Goal: Use online tool/utility: Utilize a website feature to perform a specific function

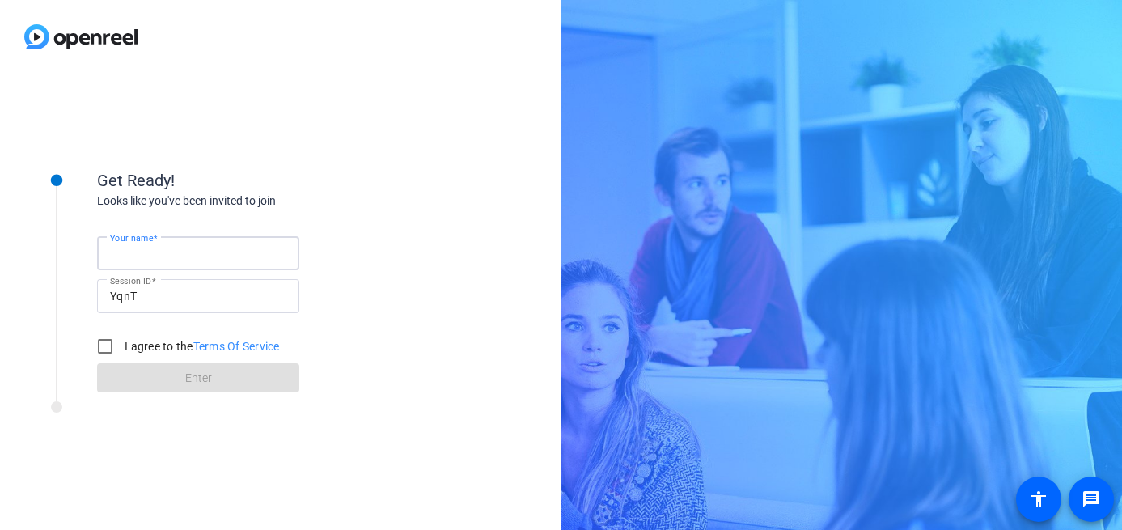
click at [212, 245] on input "Your name" at bounding box center [198, 252] width 176 height 19
type input "[PERSON_NAME]"
click at [103, 340] on input "I agree to the Terms Of Service" at bounding box center [105, 346] width 32 height 32
checkbox input "true"
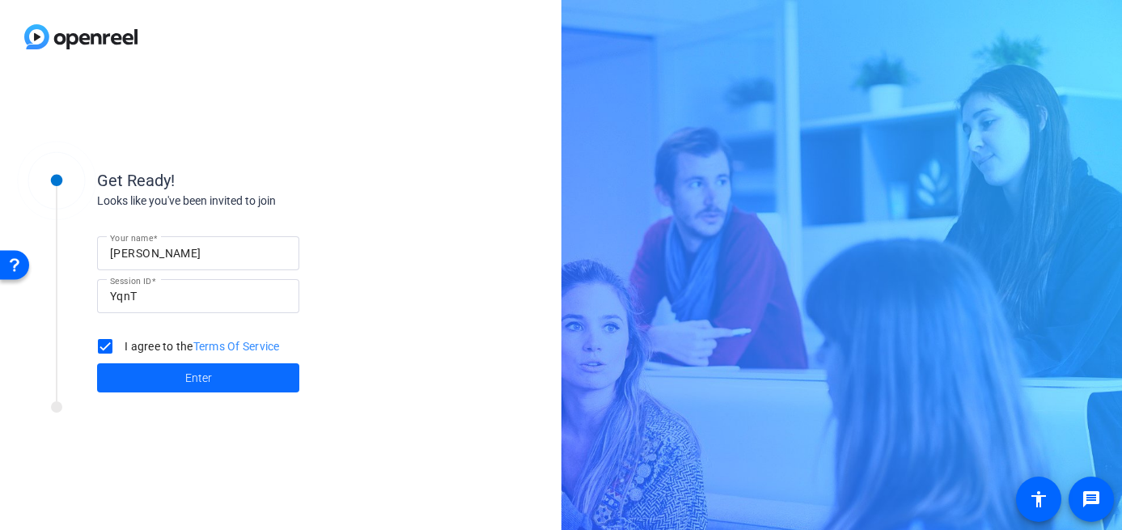
click at [185, 383] on span "Enter" at bounding box center [198, 378] width 27 height 17
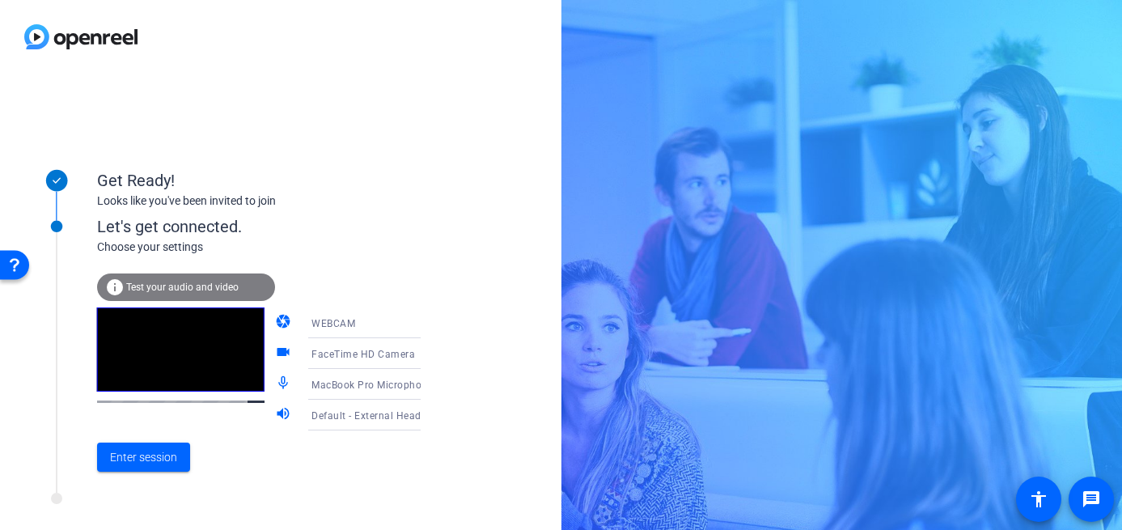
click at [427, 382] on icon at bounding box center [436, 383] width 19 height 19
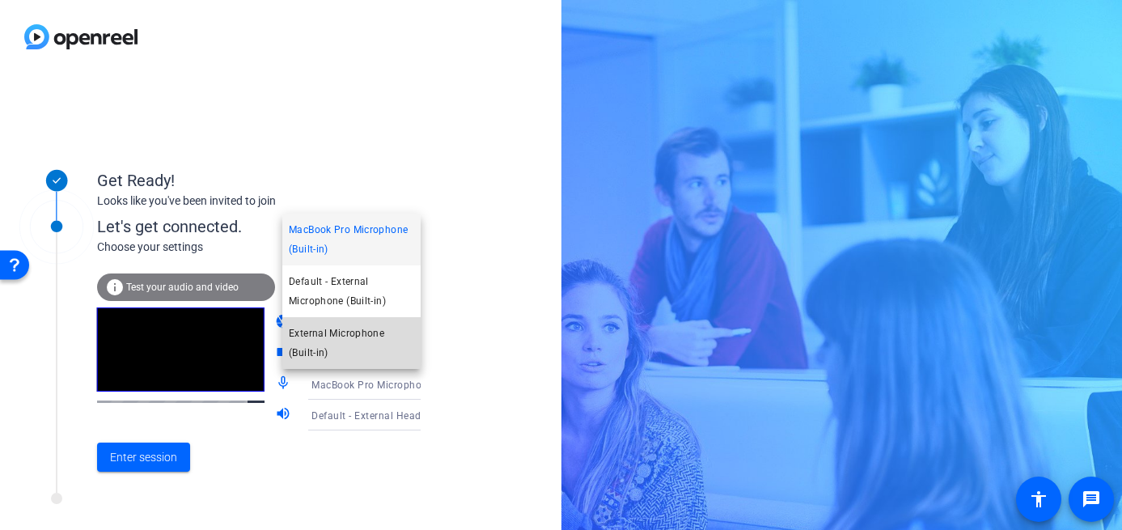
click at [345, 333] on span "External Microphone (Built-in)" at bounding box center [351, 342] width 125 height 39
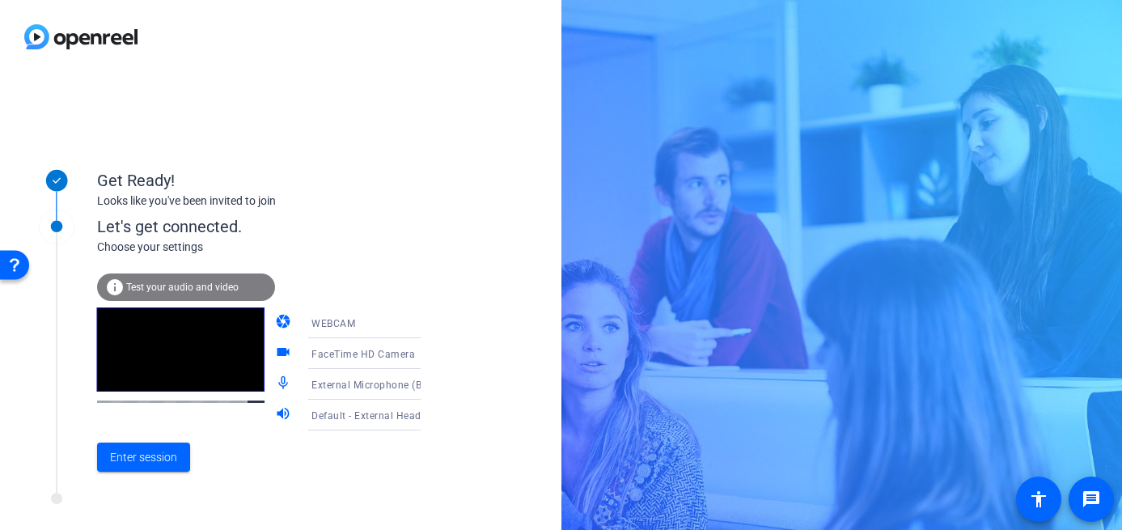
click at [387, 385] on span "External Microphone (Built-in)" at bounding box center [381, 384] width 141 height 13
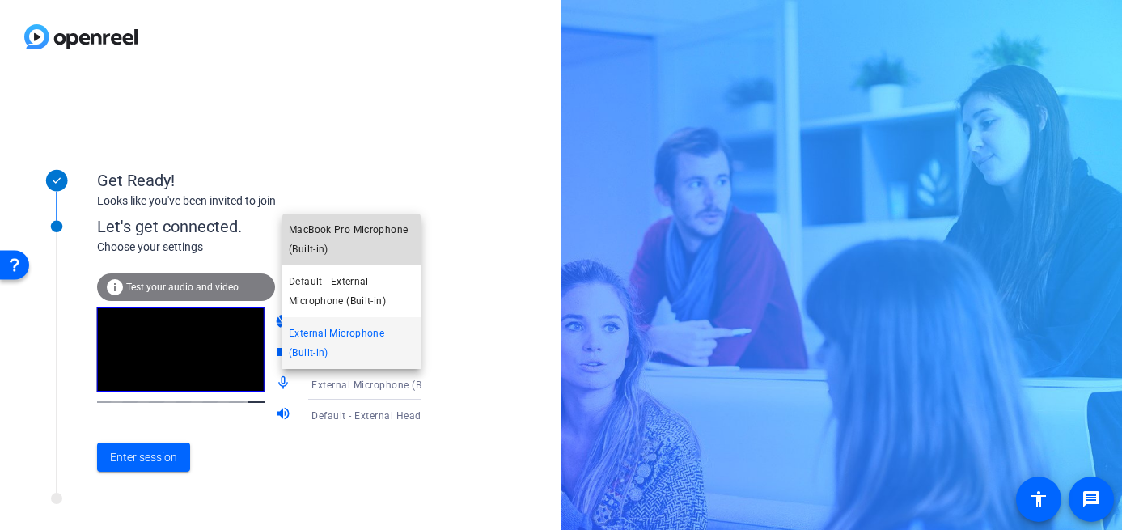
click at [365, 240] on span "MacBook Pro Microphone (Built-in)" at bounding box center [351, 239] width 125 height 39
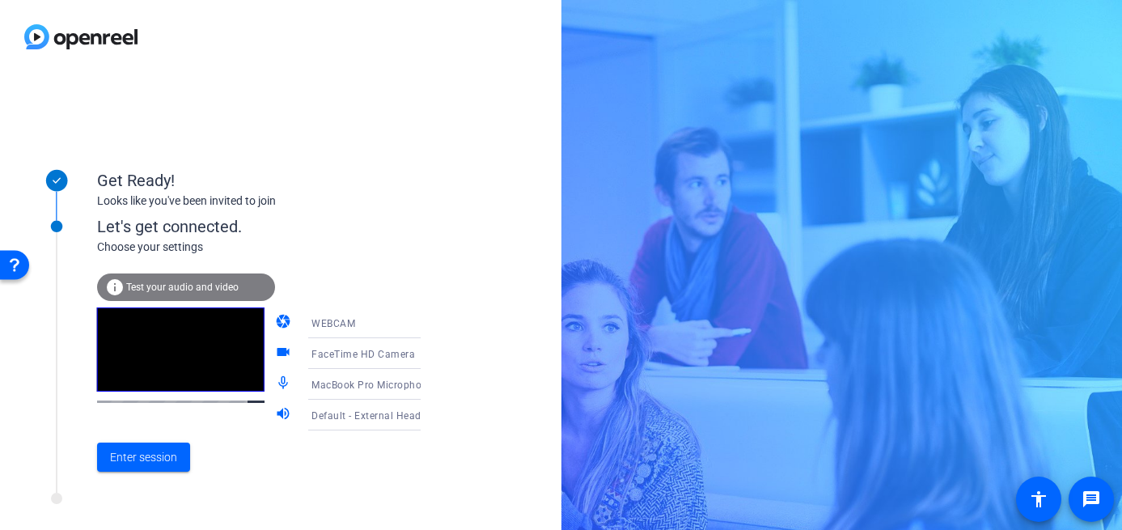
click at [391, 379] on span "MacBook Pro Microphone (Built-in)" at bounding box center [393, 384] width 165 height 13
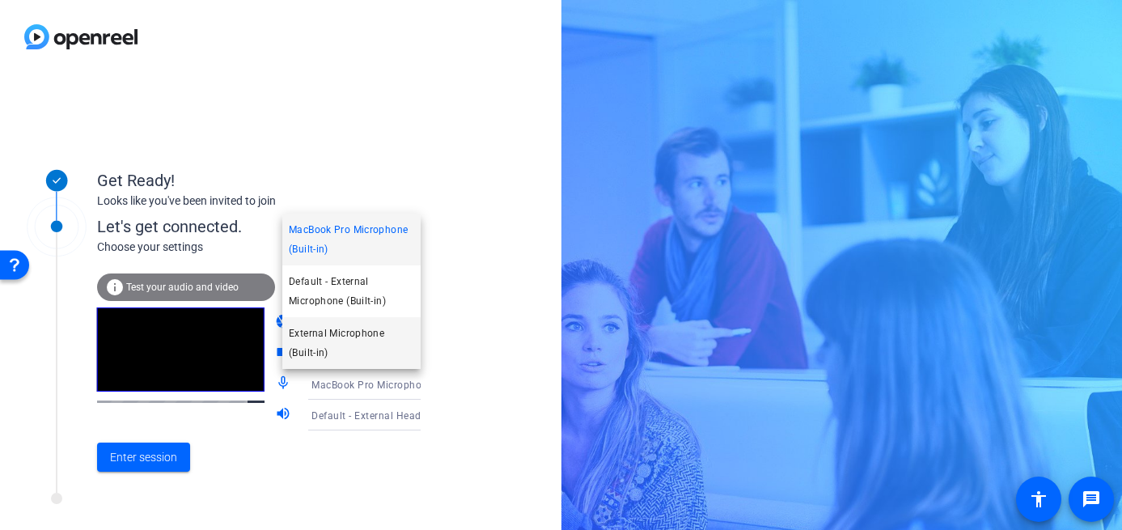
click at [374, 337] on span "External Microphone (Built-in)" at bounding box center [351, 342] width 125 height 39
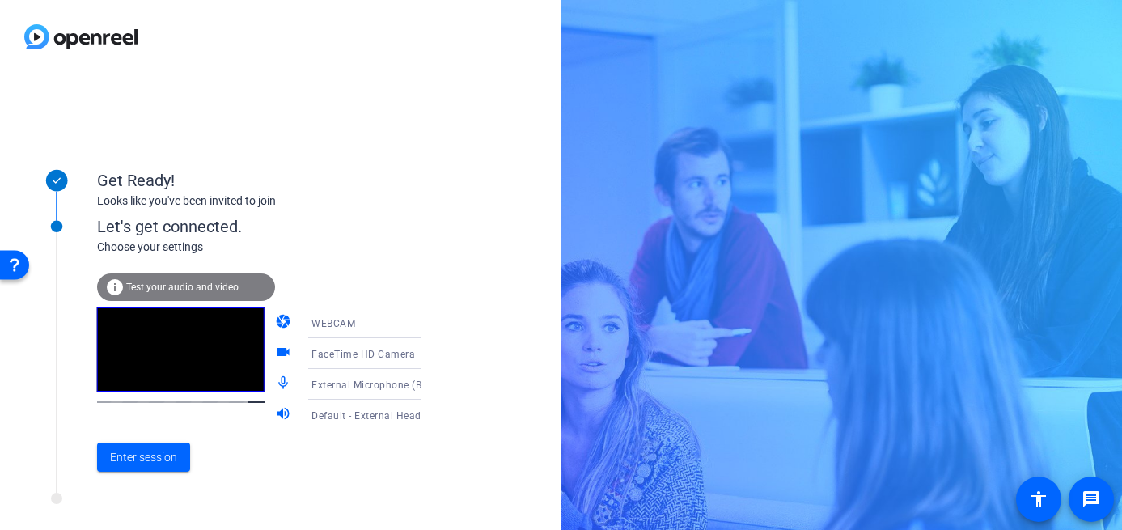
click at [427, 410] on icon at bounding box center [436, 414] width 19 height 19
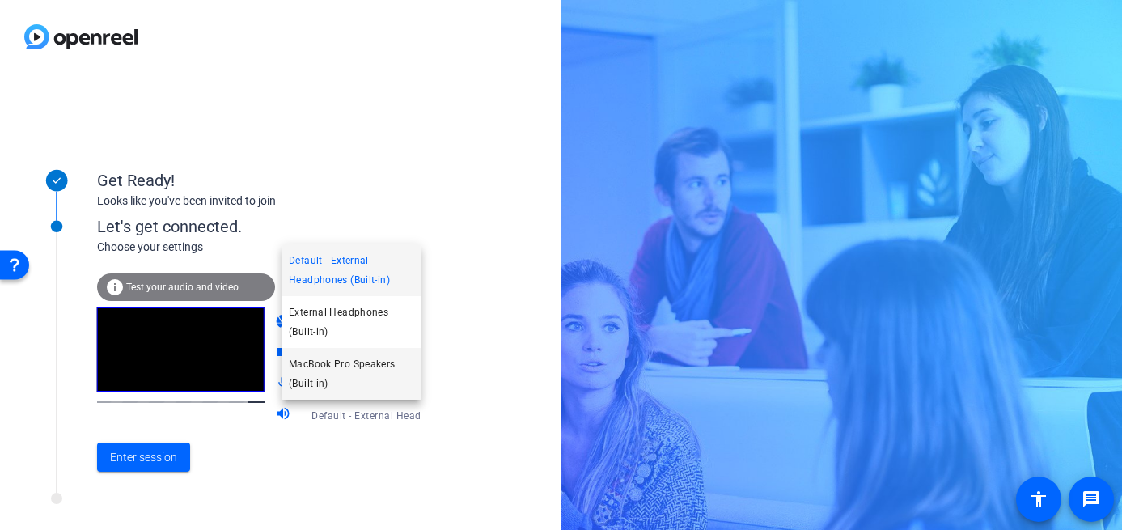
click at [342, 359] on span "MacBook Pro Speakers (Built-in)" at bounding box center [351, 373] width 125 height 39
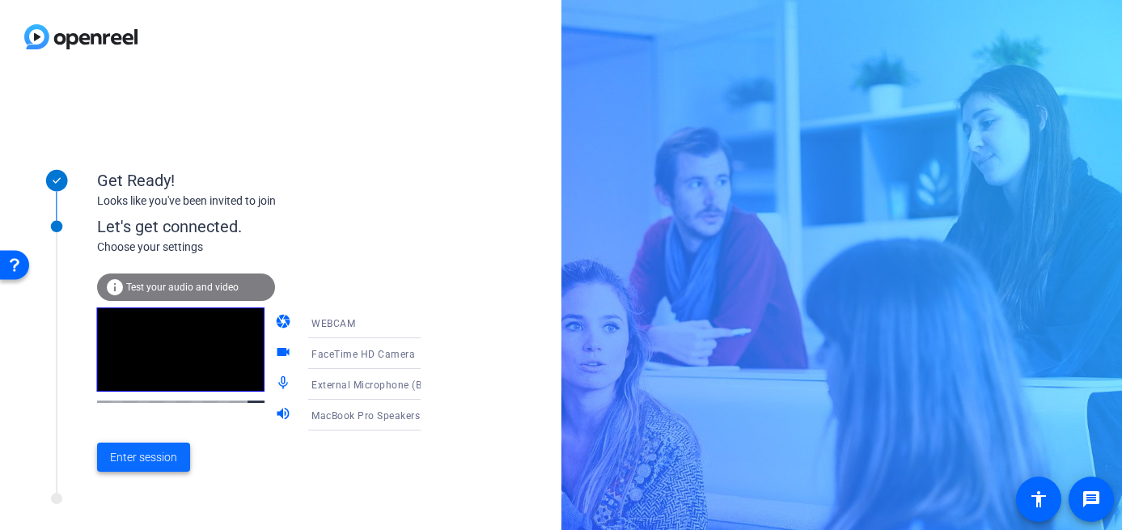
click at [133, 454] on span "Enter session" at bounding box center [143, 457] width 67 height 17
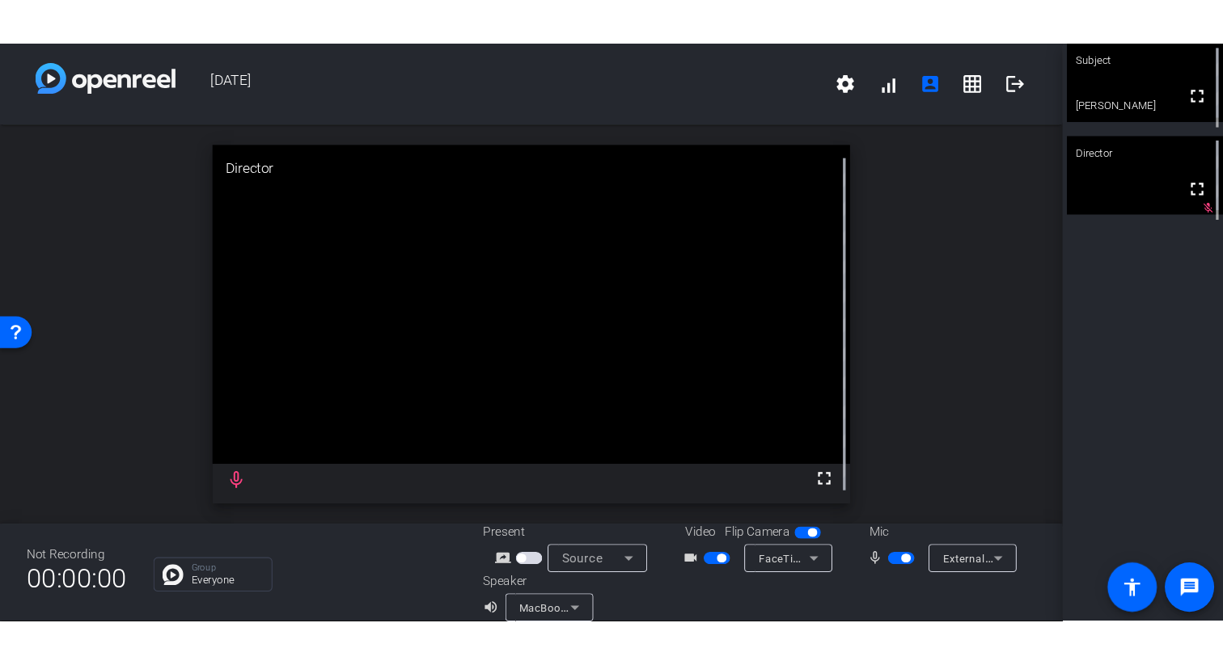
scroll to position [19, 0]
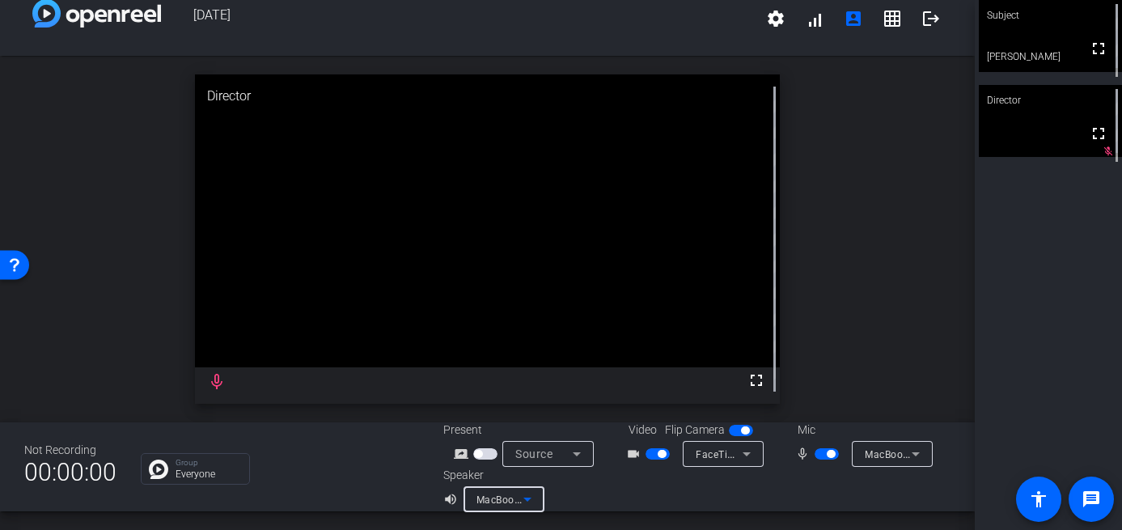
click at [514, 502] on span "MacBook Pro Speakers (Built-in)" at bounding box center [552, 498] width 152 height 13
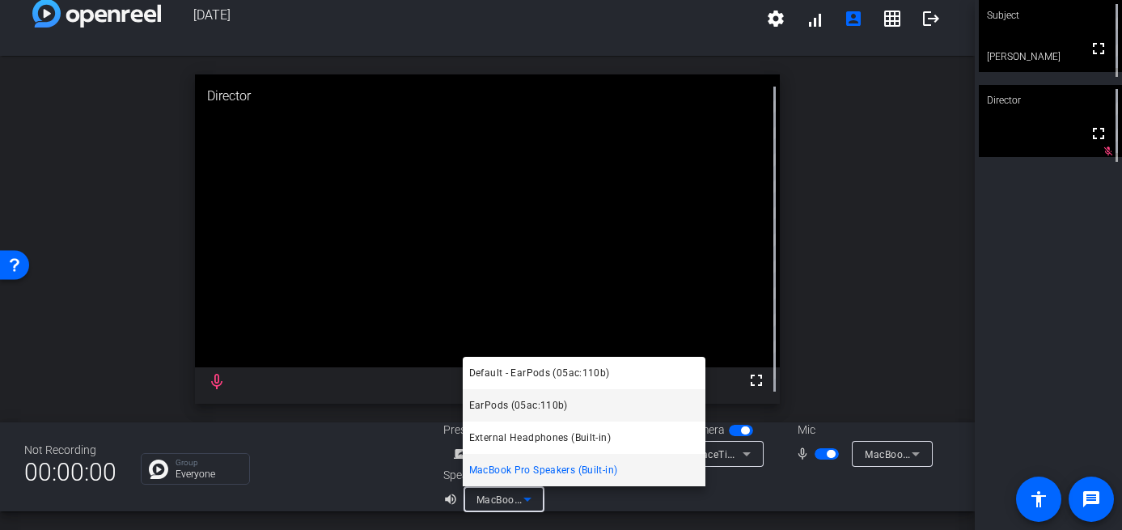
click at [504, 400] on span "EarPods (05ac:110b)" at bounding box center [518, 404] width 99 height 19
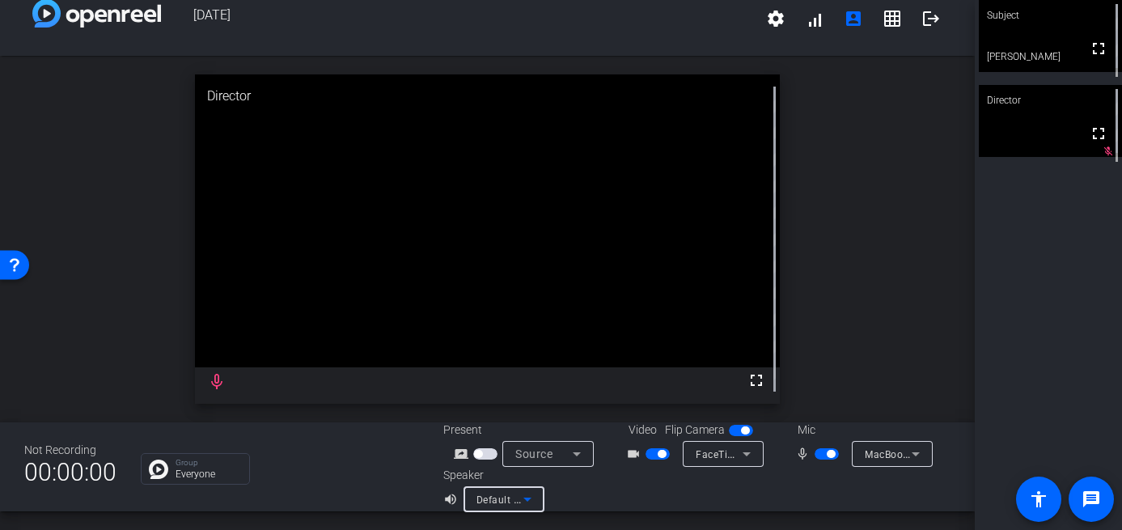
click at [499, 501] on span "Default - MacBook Pro Speakers (Built-in)" at bounding box center [573, 498] width 195 height 13
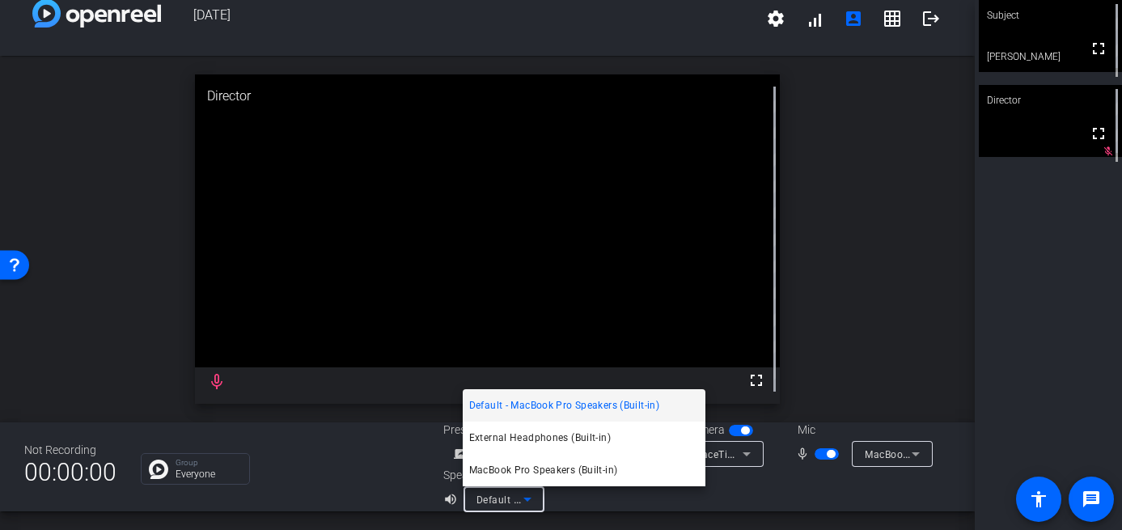
click at [543, 403] on span "Default - MacBook Pro Speakers (Built-in)" at bounding box center [564, 404] width 190 height 19
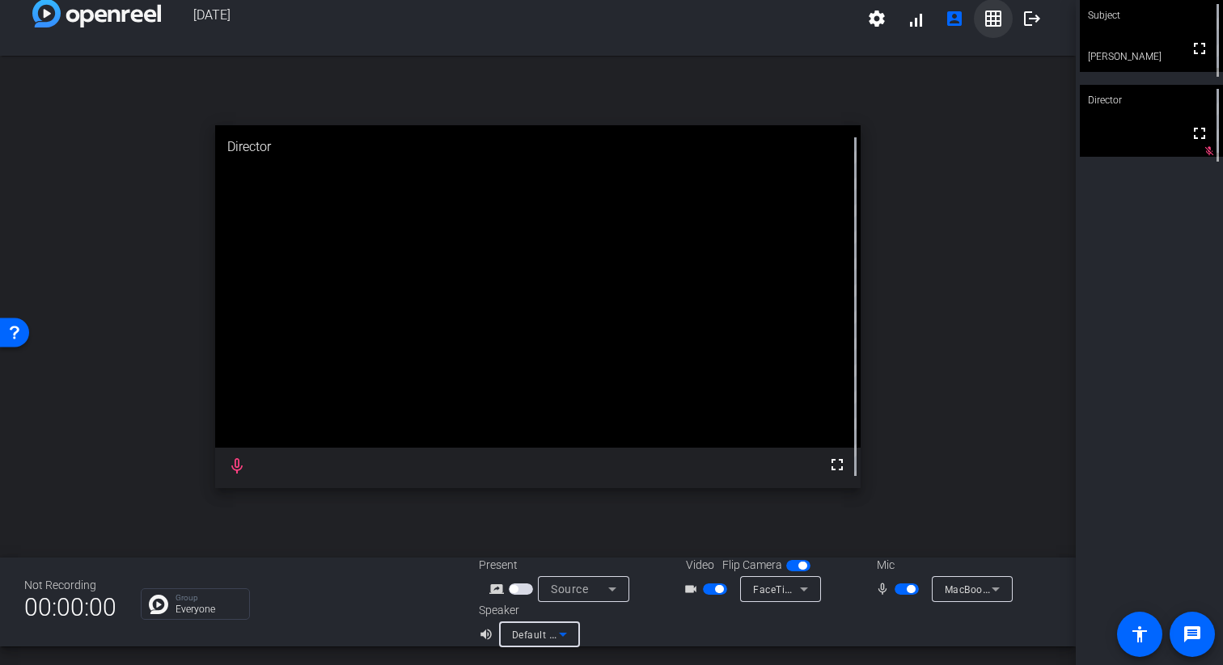
click at [993, 23] on mat-icon "grid_on" at bounding box center [992, 18] width 19 height 19
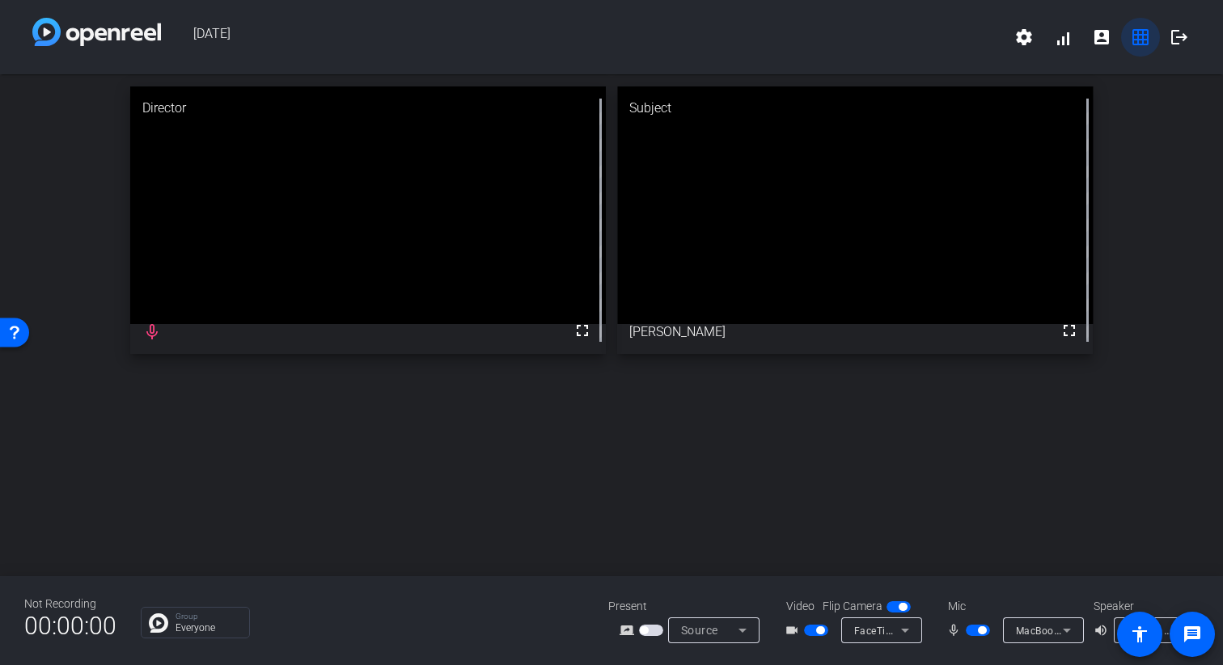
scroll to position [0, 0]
